Goal: Navigation & Orientation: Understand site structure

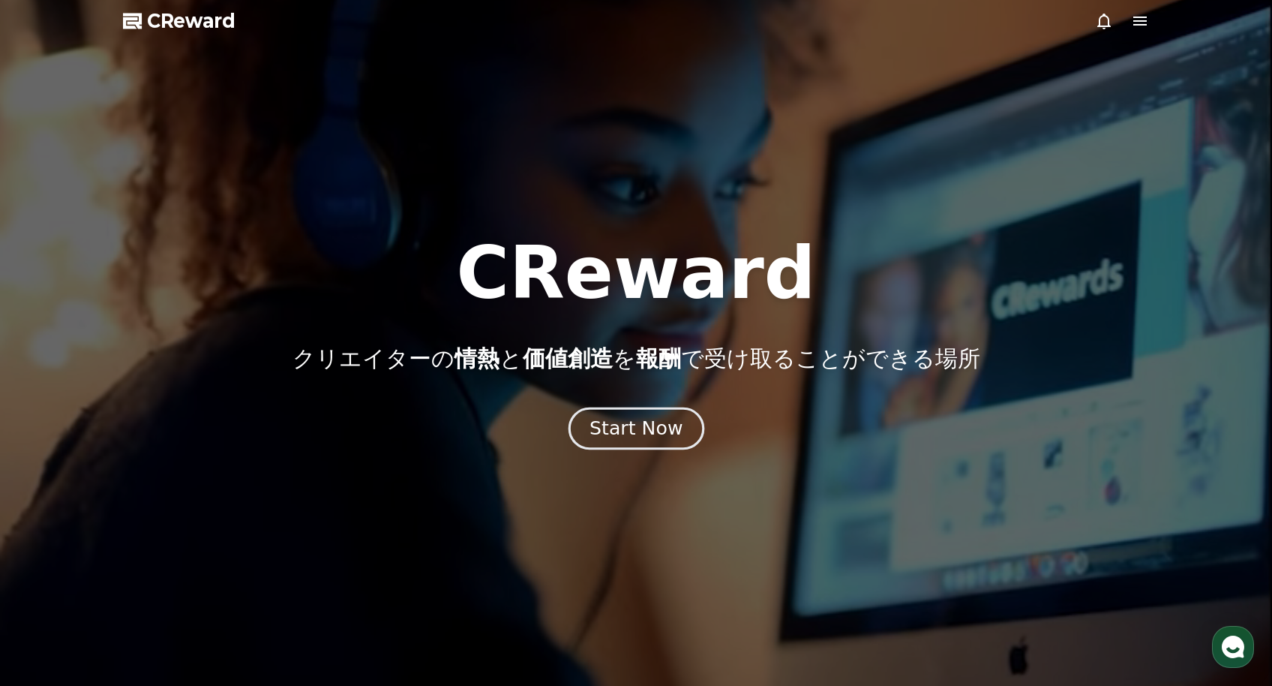
click at [653, 433] on div "Start Now" at bounding box center [636, 429] width 93 height 26
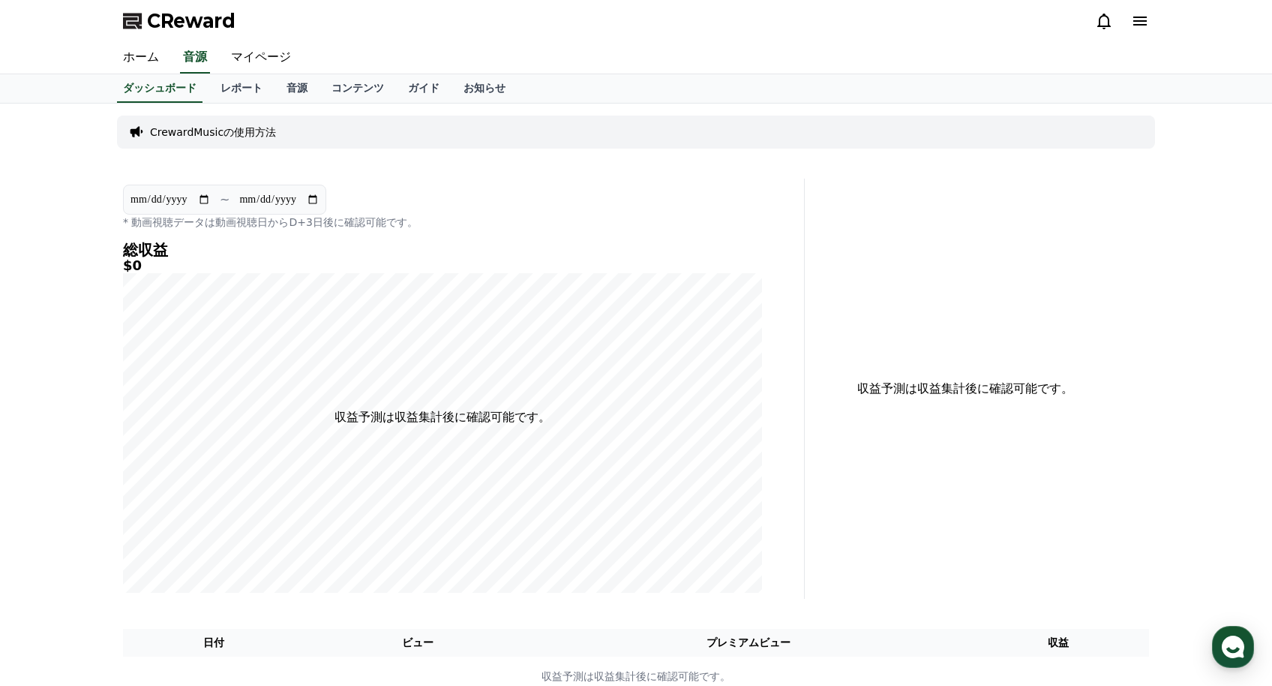
click at [199, 131] on p "CrewardMusicの使用方法" at bounding box center [213, 132] width 126 height 15
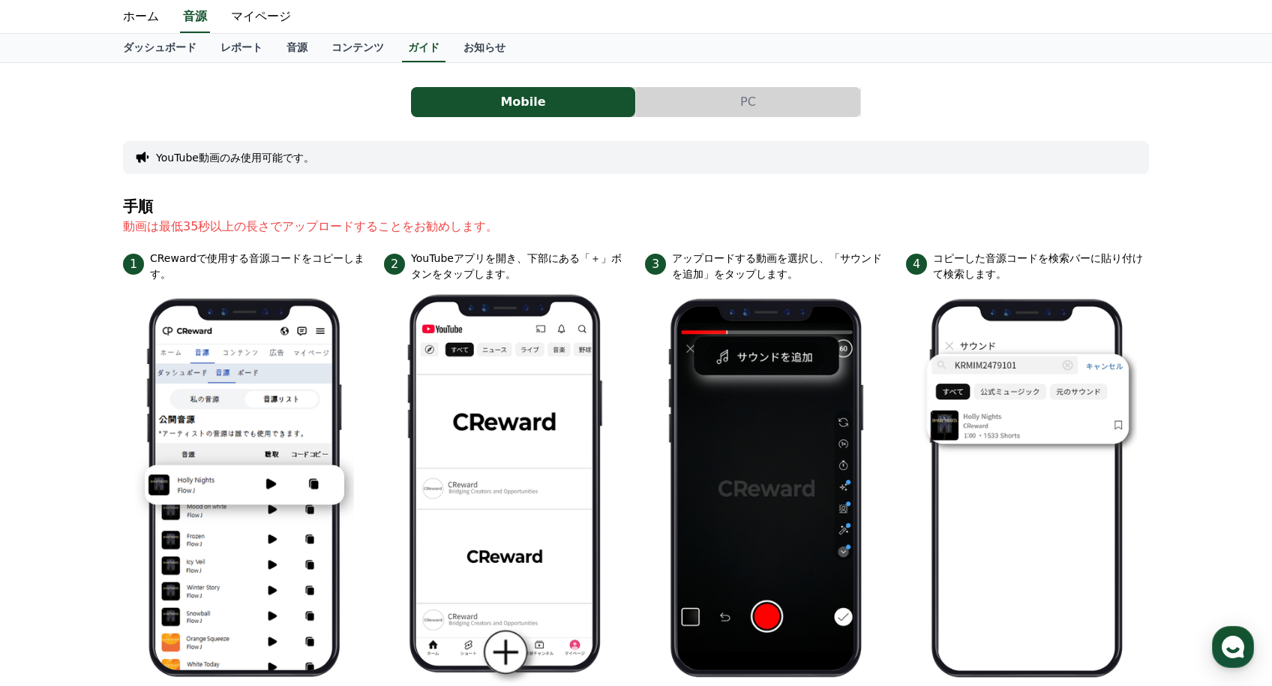
scroll to position [36, 0]
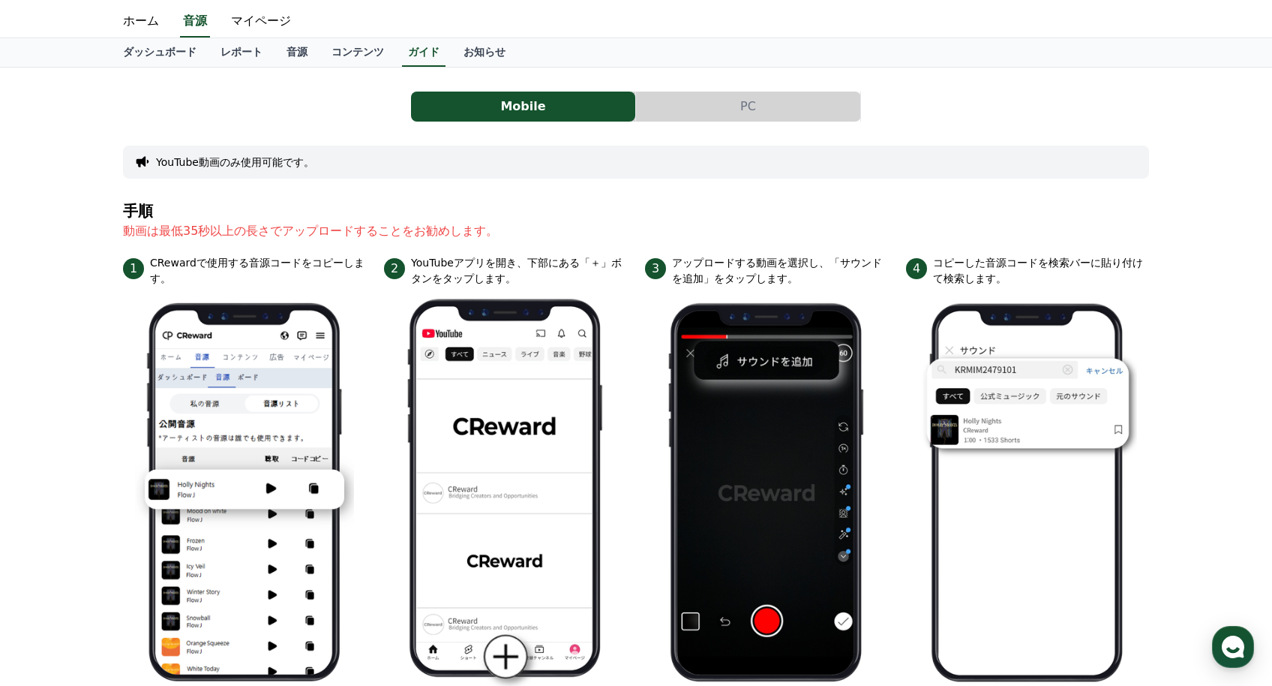
click at [700, 104] on button "PC" at bounding box center [748, 107] width 224 height 30
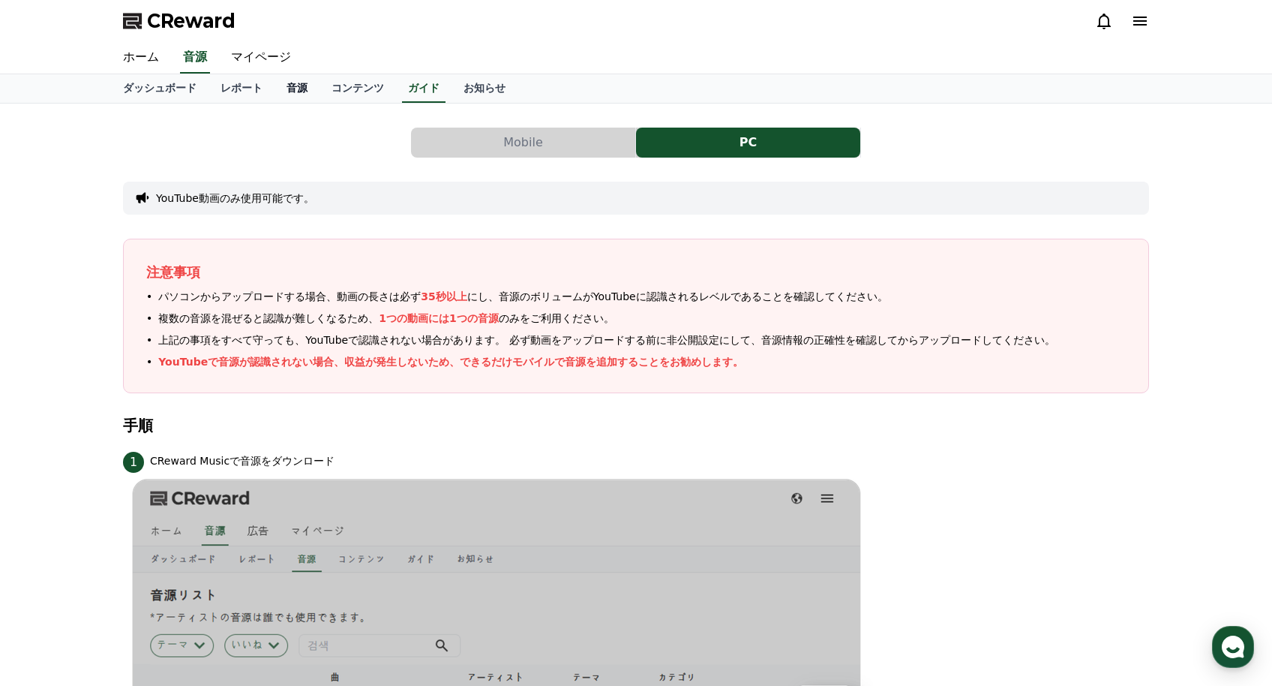
click at [297, 90] on link "音源" at bounding box center [297, 88] width 45 height 29
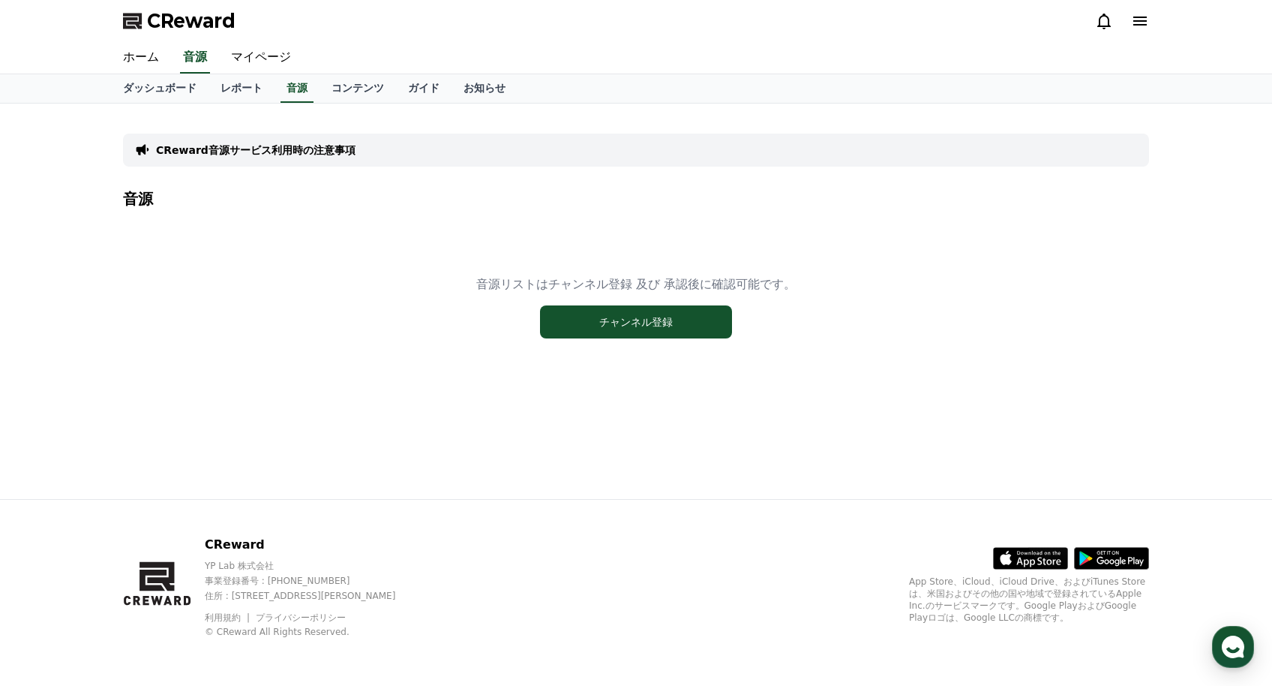
click at [1145, 25] on icon at bounding box center [1141, 21] width 14 height 9
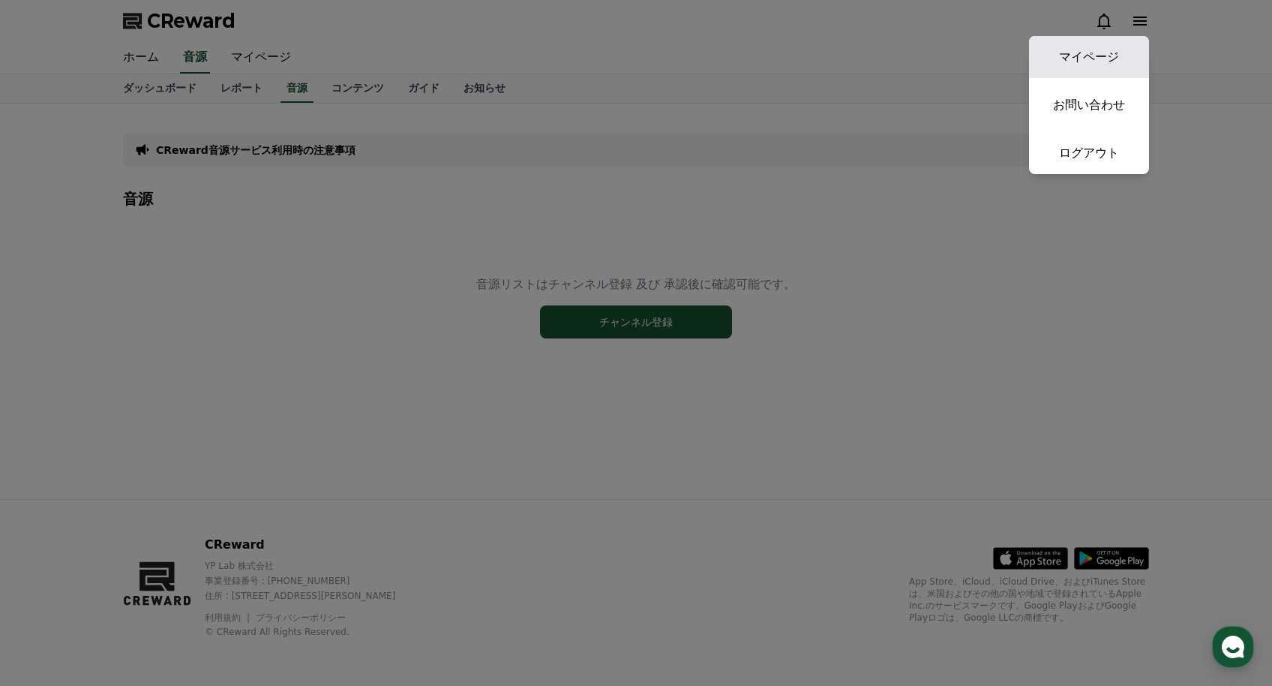
click at [1101, 53] on link "マイページ" at bounding box center [1089, 57] width 120 height 42
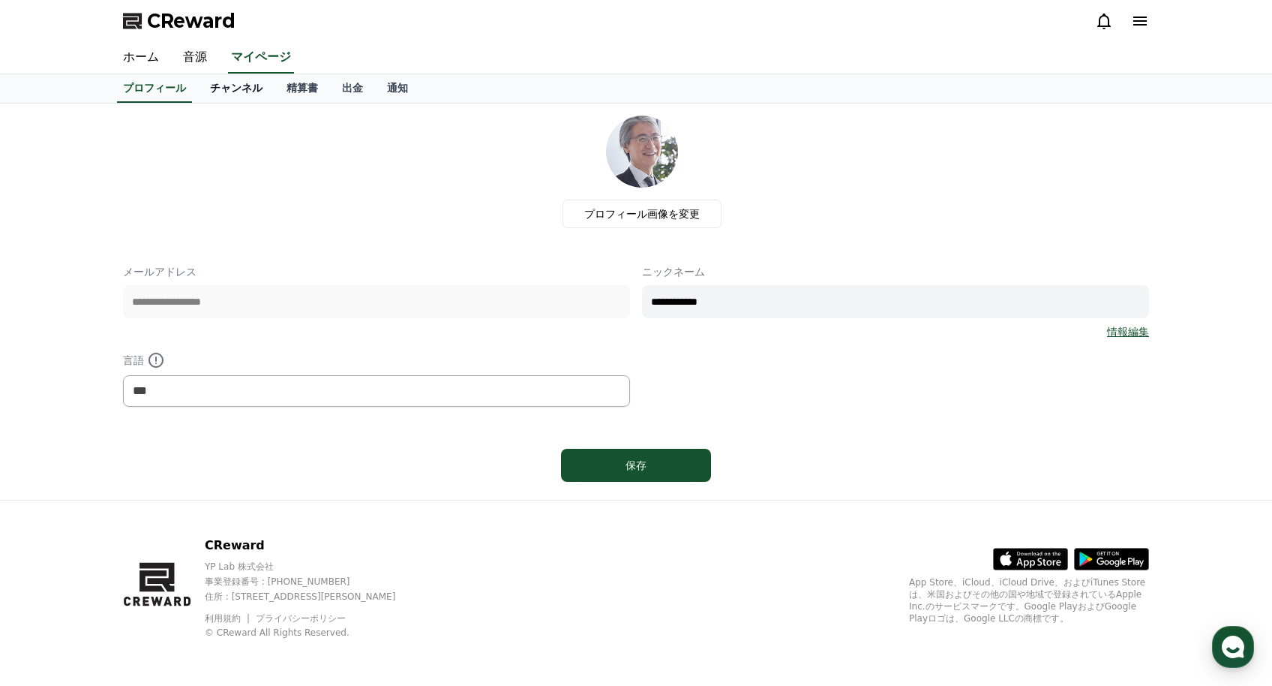
click at [247, 86] on link "チャンネル" at bounding box center [236, 88] width 77 height 29
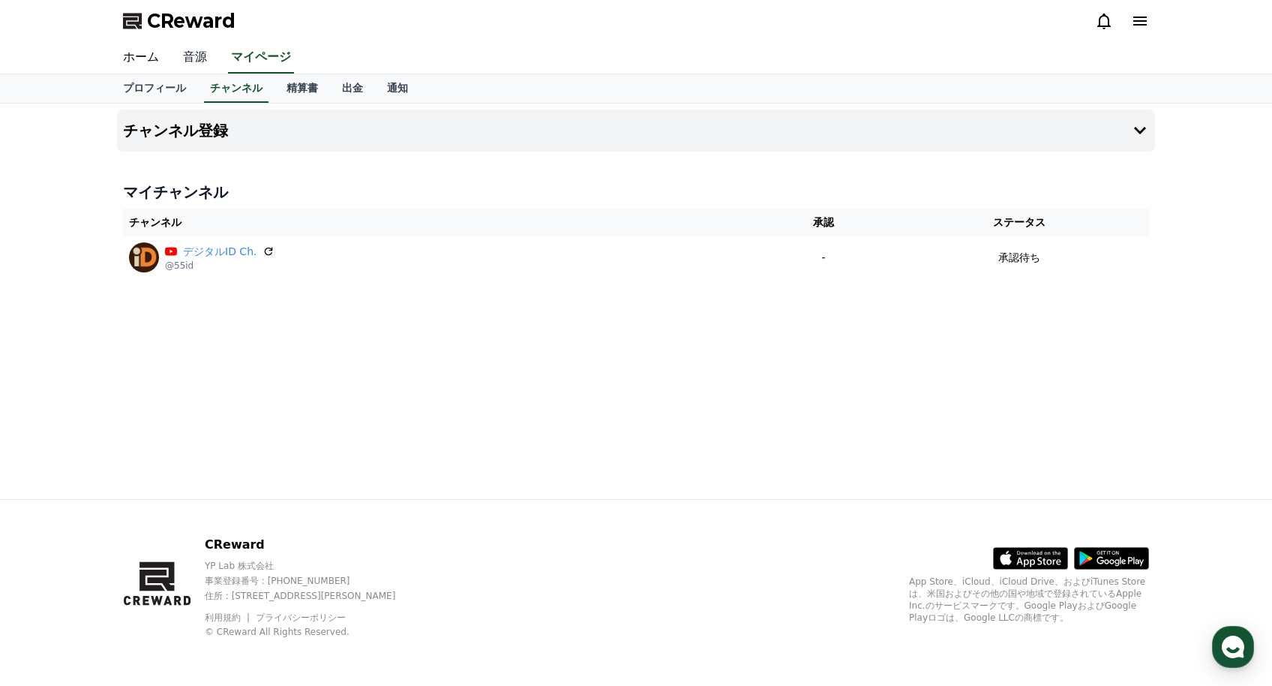
click at [200, 58] on link "音源" at bounding box center [195, 58] width 48 height 32
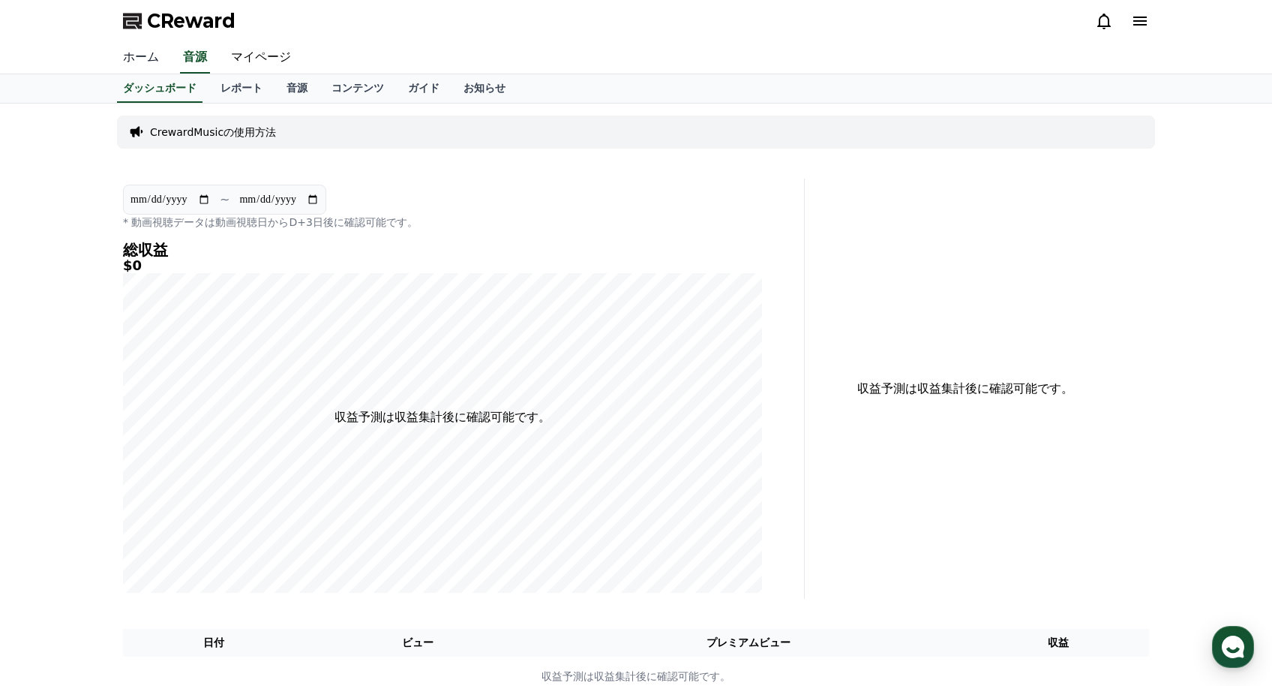
click at [151, 62] on link "ホーム" at bounding box center [141, 58] width 60 height 32
